Goal: Find specific fact: Find specific page/section

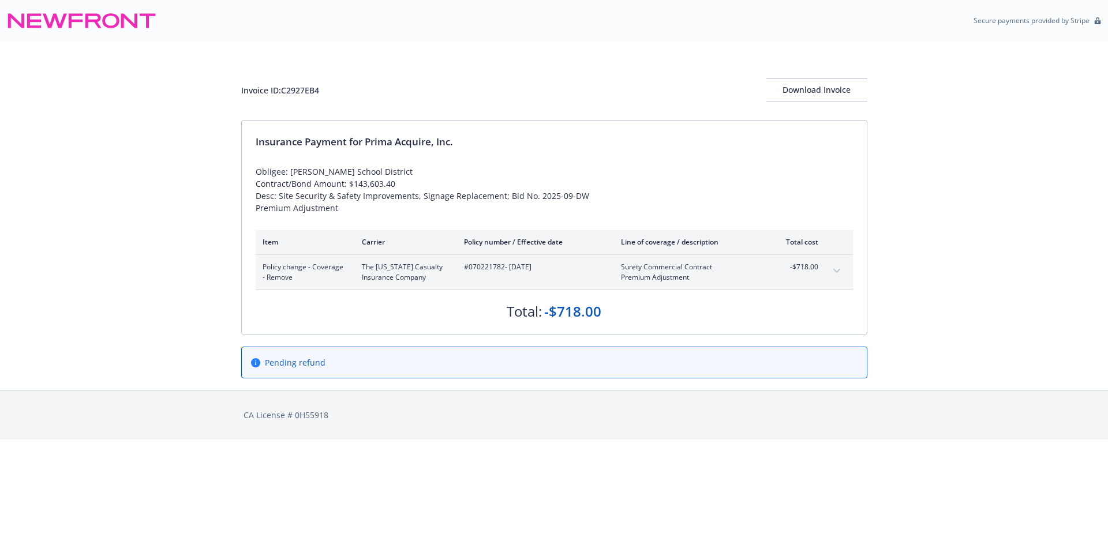
click at [487, 268] on span "#070221782 - [DATE]" at bounding box center [533, 267] width 138 height 10
copy span "070221782"
